Goal: Task Accomplishment & Management: Manage account settings

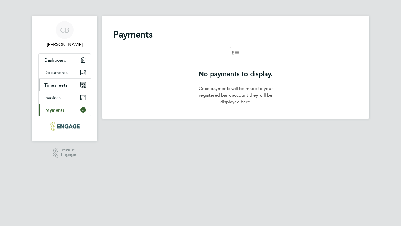
click at [57, 85] on span "Timesheets" at bounding box center [55, 84] width 23 height 5
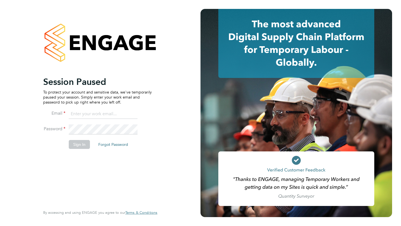
click at [76, 113] on input at bounding box center [103, 114] width 69 height 10
type input "[EMAIL_ADDRESS][DOMAIN_NAME]"
click at [78, 144] on button "Sign In" at bounding box center [79, 144] width 21 height 9
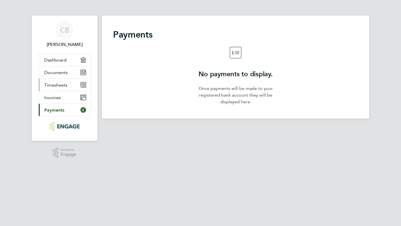
click at [55, 84] on span "Timesheets" at bounding box center [55, 84] width 23 height 5
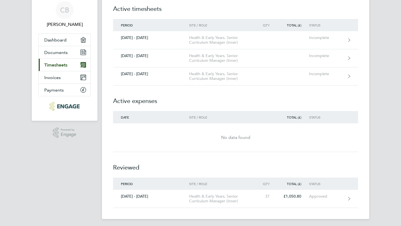
scroll to position [22, 0]
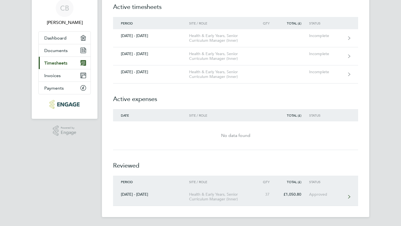
click at [142, 195] on div "[DATE] - [DATE]" at bounding box center [151, 194] width 76 height 5
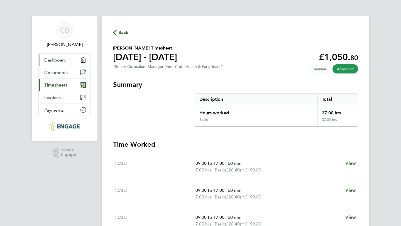
click at [60, 57] on link "Dashboard" at bounding box center [65, 60] width 52 height 12
